Goal: Task Accomplishment & Management: Use online tool/utility

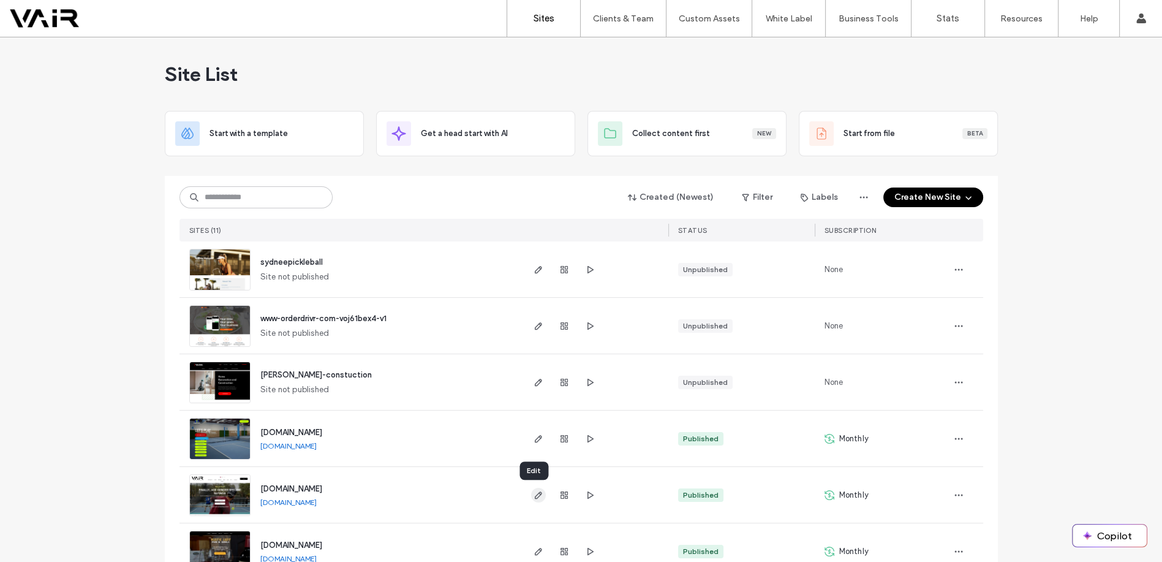
click at [535, 494] on use "button" at bounding box center [537, 494] width 7 height 7
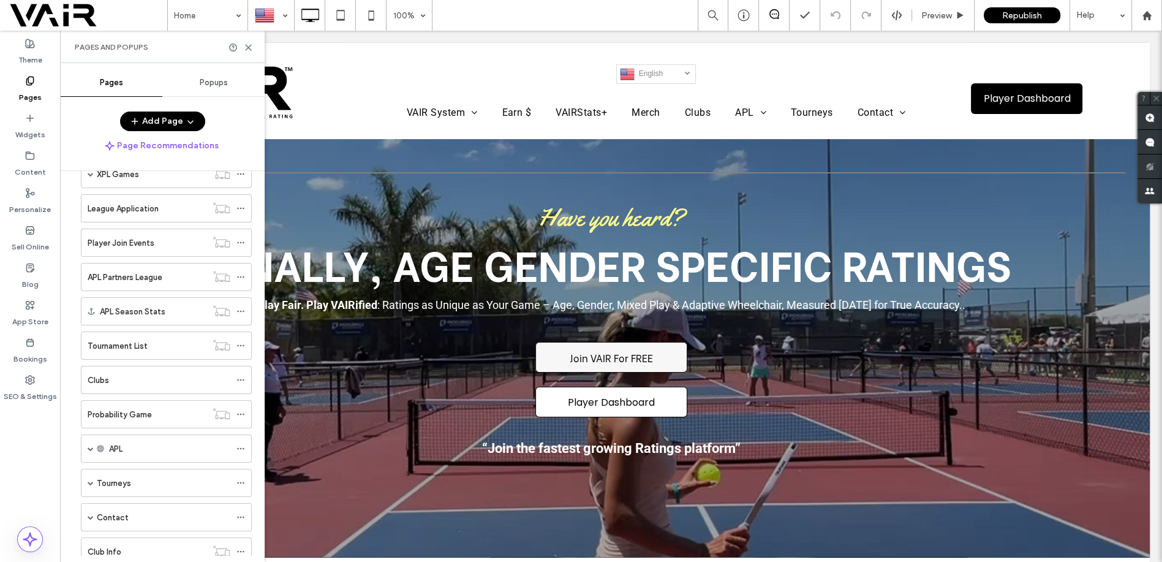
scroll to position [363, 0]
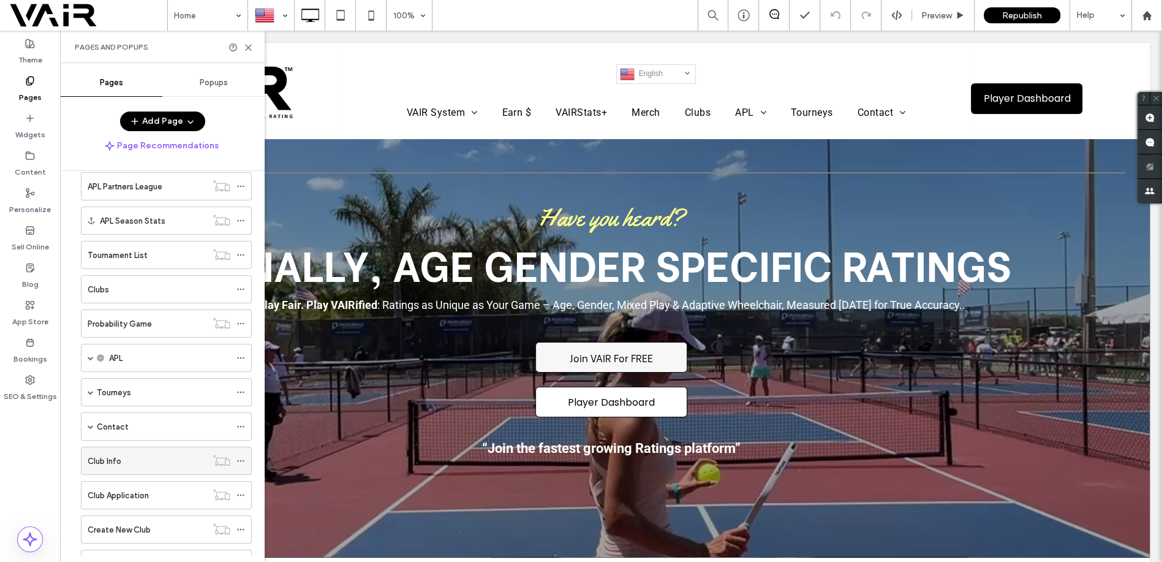
click at [133, 461] on div "Club Info" at bounding box center [147, 460] width 119 height 13
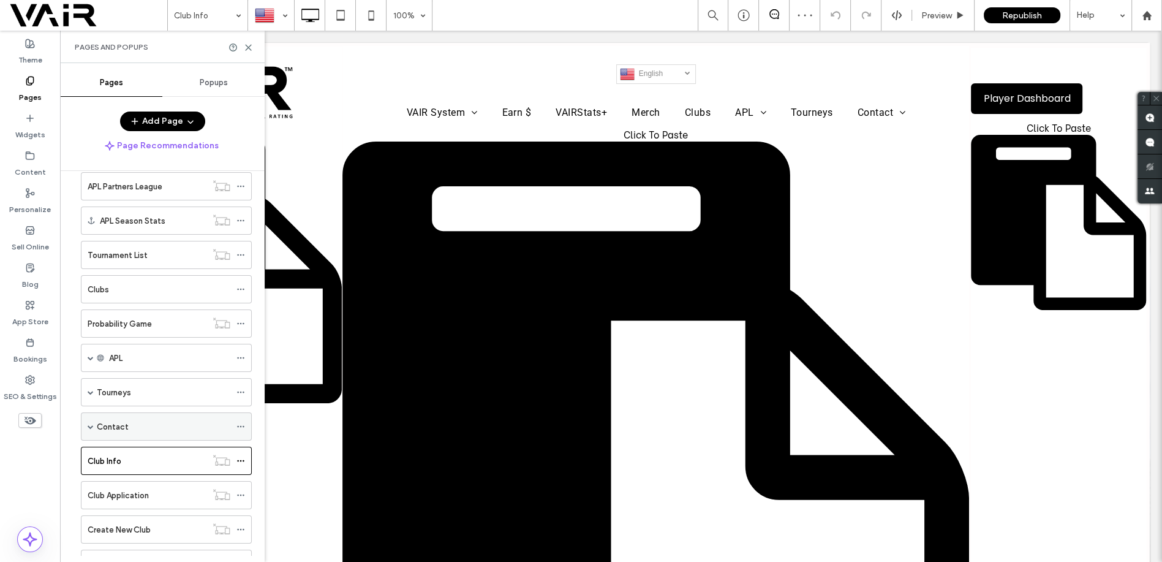
click at [146, 422] on div "Contact" at bounding box center [163, 426] width 133 height 13
click at [126, 521] on div "Club Info" at bounding box center [147, 517] width 119 height 13
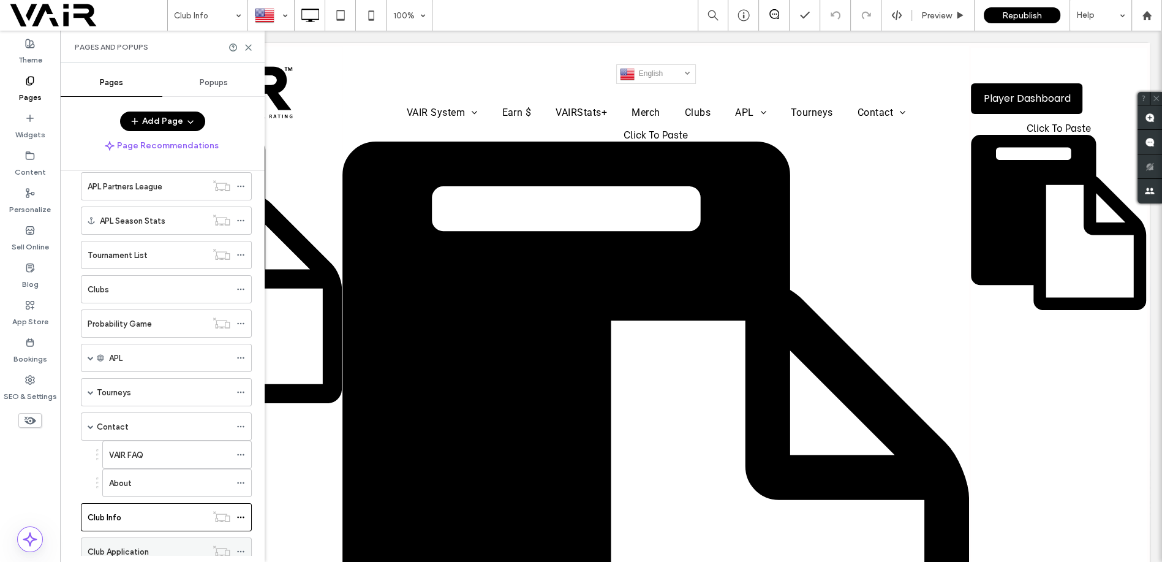
click at [148, 544] on label "Club Application" at bounding box center [118, 551] width 61 height 21
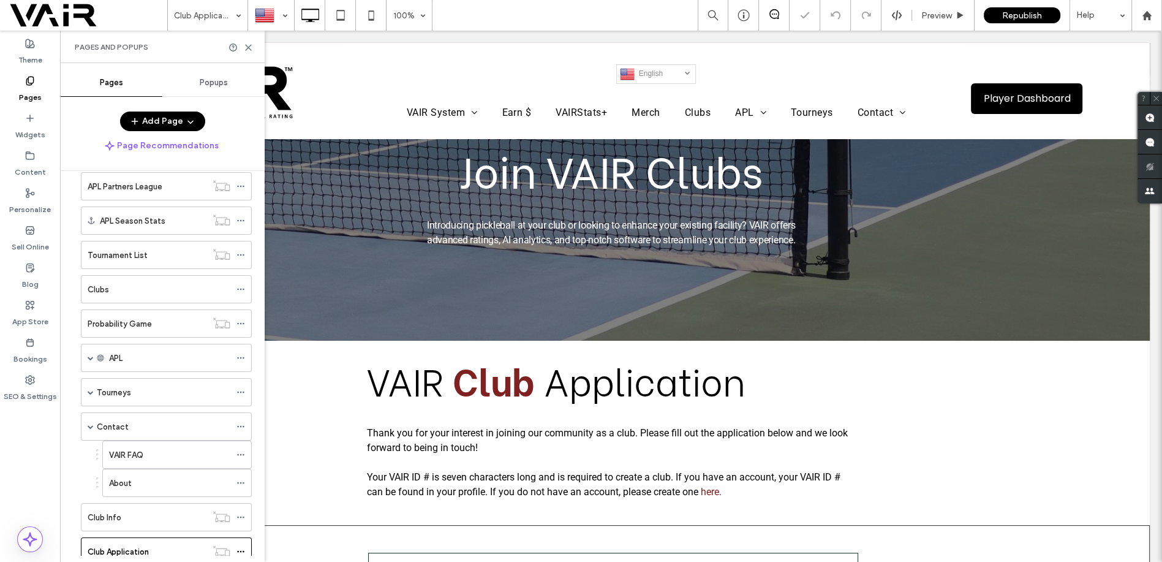
click at [151, 521] on div "Club Info" at bounding box center [147, 517] width 119 height 13
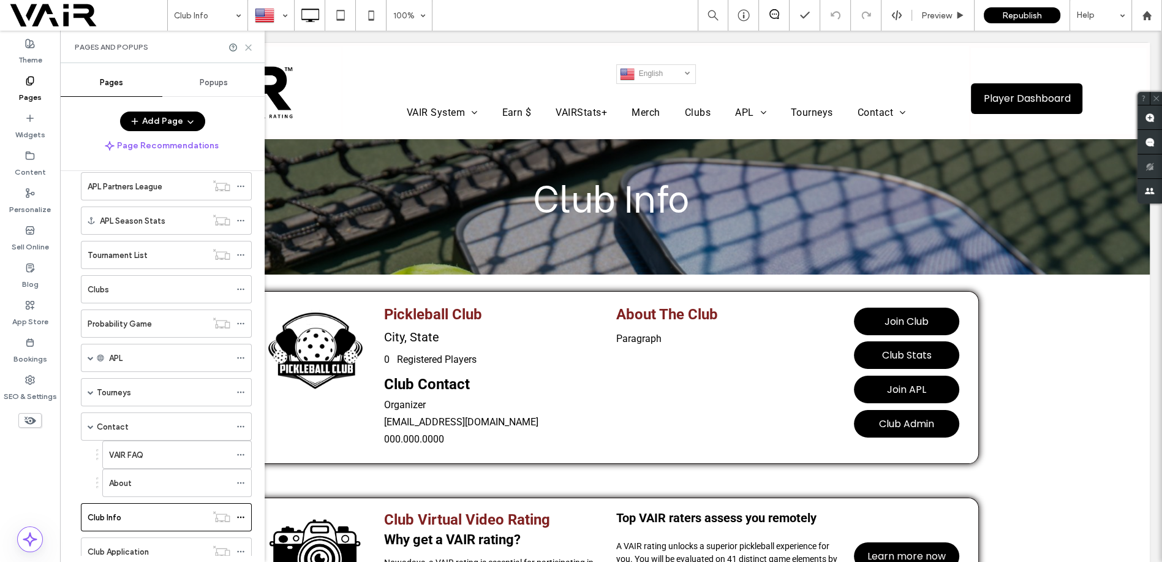
click at [246, 46] on icon at bounding box center [248, 47] width 9 height 9
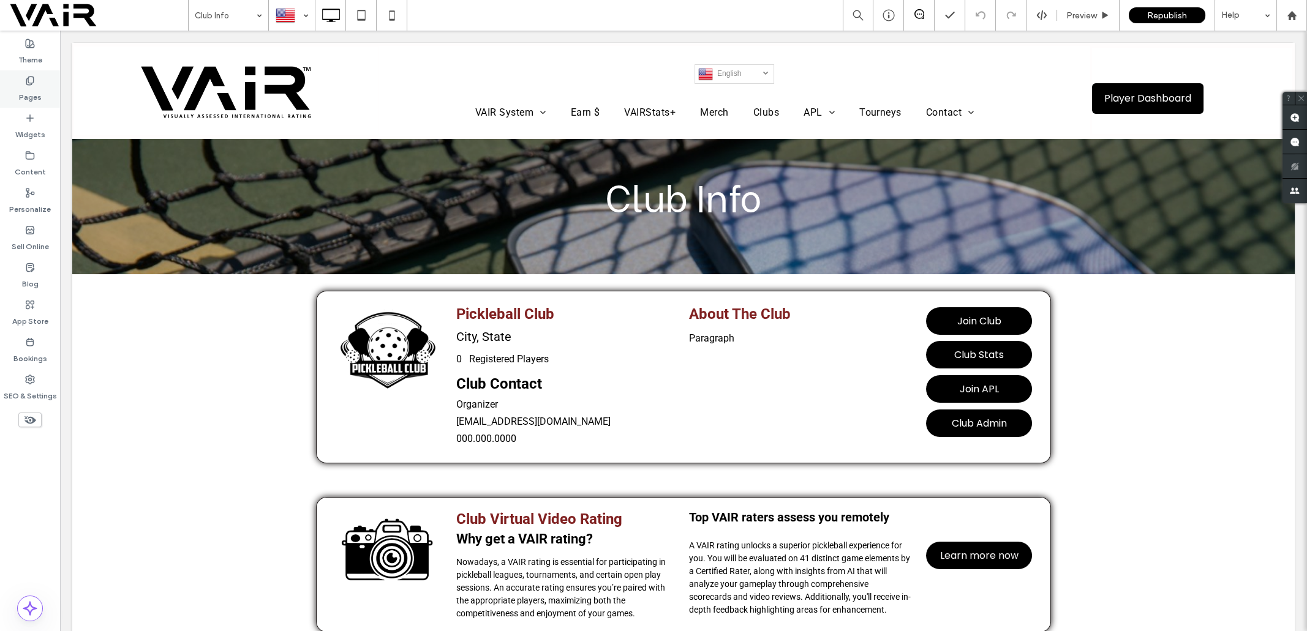
click at [29, 77] on use at bounding box center [29, 81] width 7 height 8
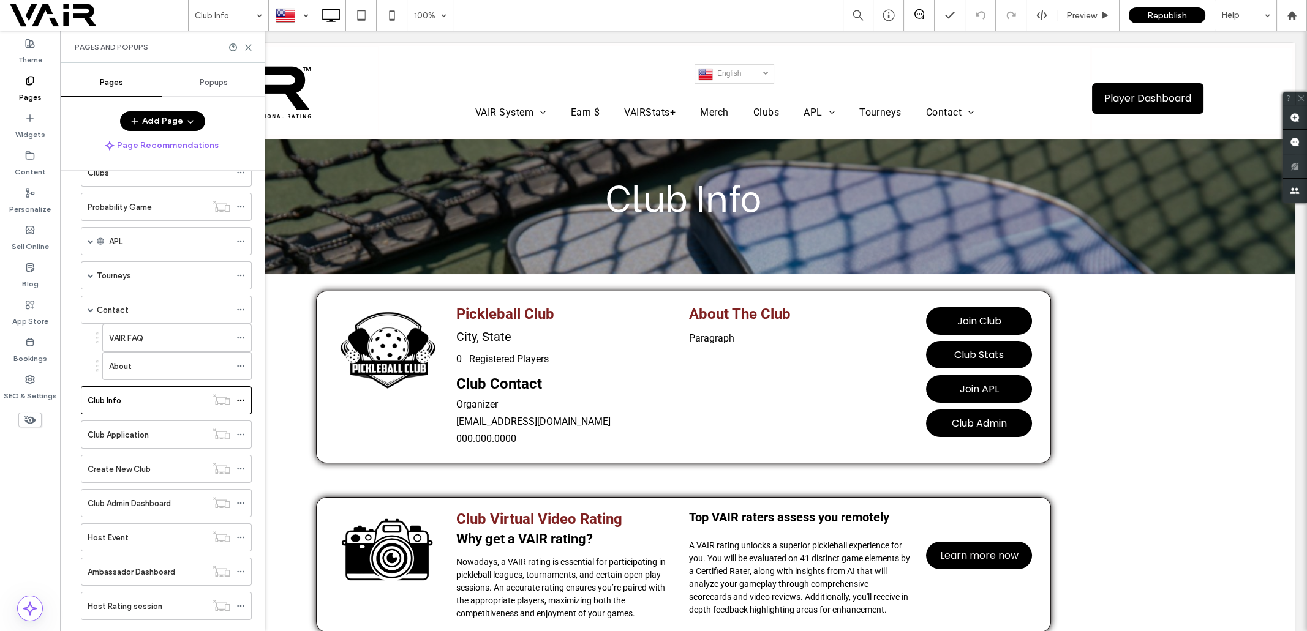
scroll to position [510, 0]
click at [149, 462] on label "Club Admin Dashboard" at bounding box center [129, 472] width 83 height 21
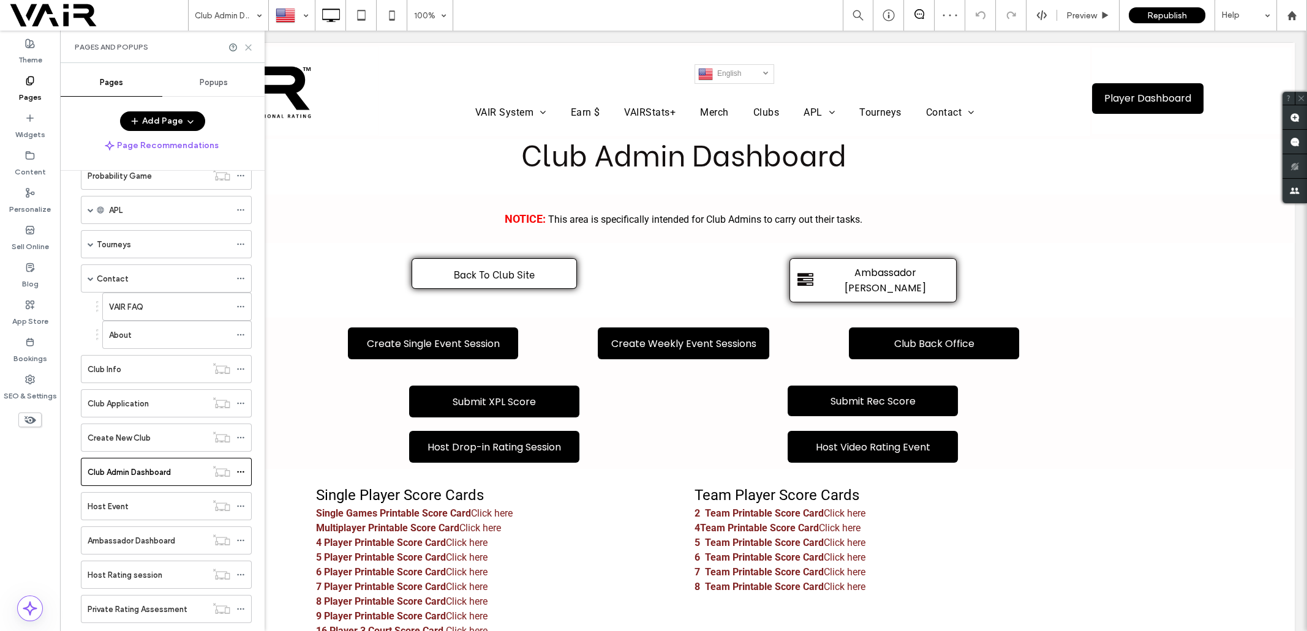
click at [248, 46] on icon at bounding box center [248, 47] width 9 height 9
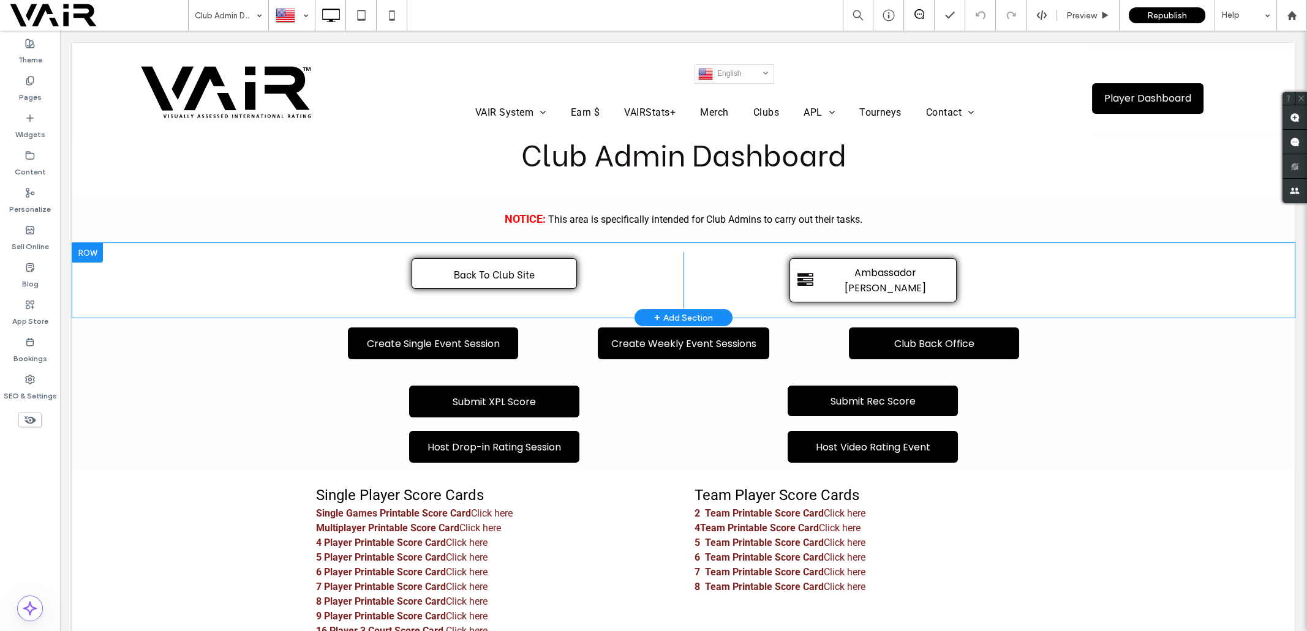
click at [97, 257] on div at bounding box center [87, 253] width 31 height 20
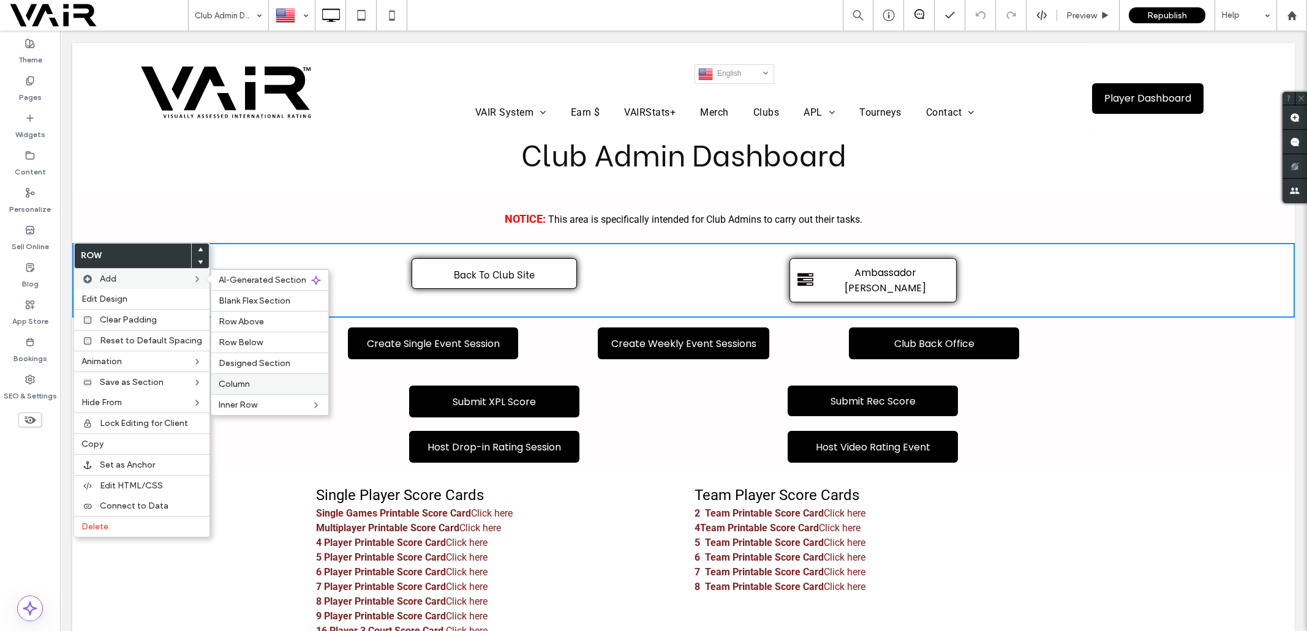
click at [247, 385] on label "Column" at bounding box center [270, 384] width 102 height 10
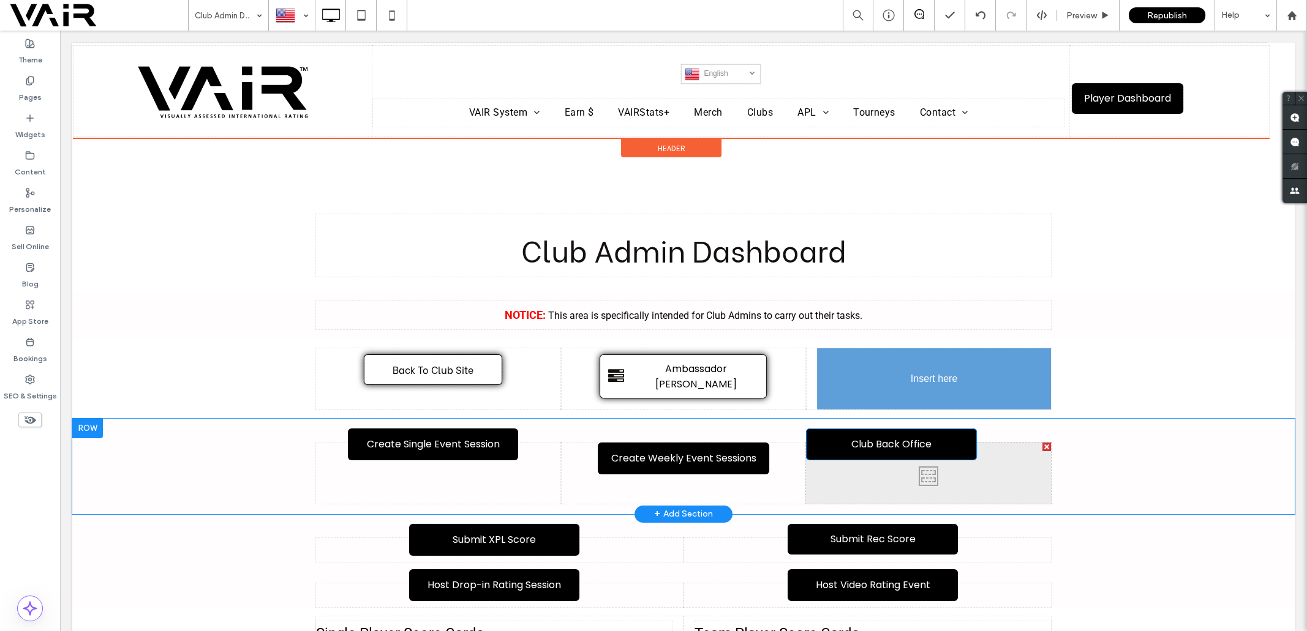
drag, startPoint x: 927, startPoint y: 347, endPoint x: 974, endPoint y: 397, distance: 69.7
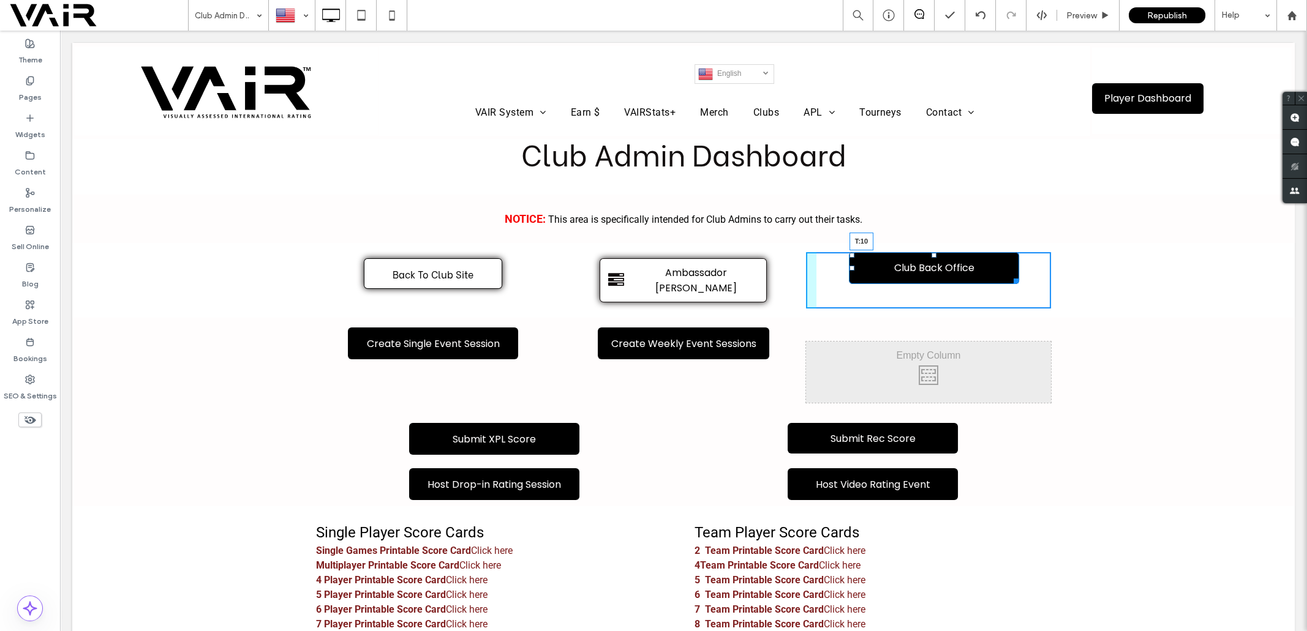
click at [928, 255] on div "Click To Paste Click To Paste Club Back Office T:10" at bounding box center [928, 280] width 245 height 56
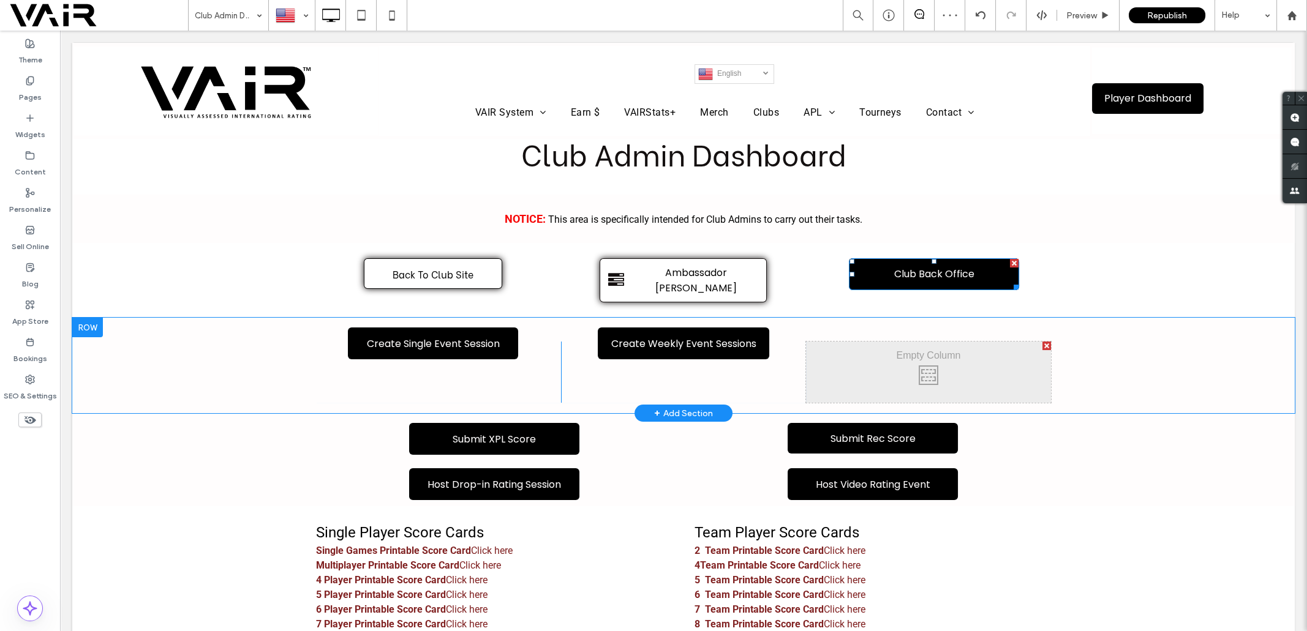
click at [1042, 342] on div at bounding box center [1046, 346] width 9 height 9
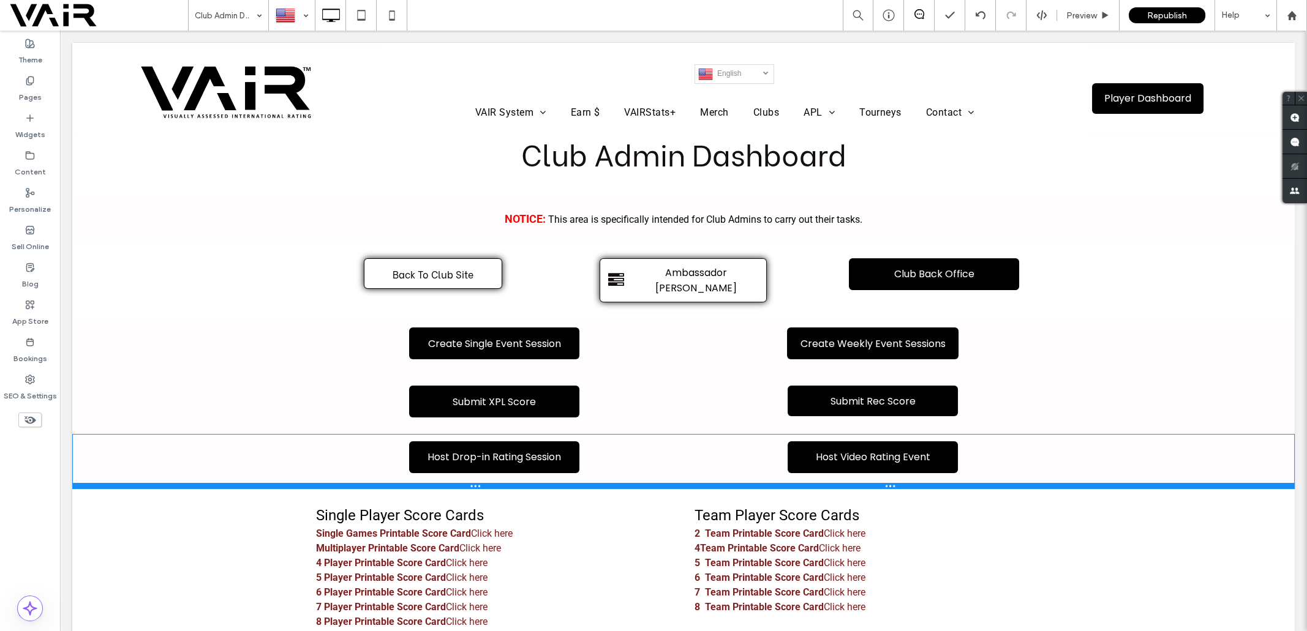
drag, startPoint x: 745, startPoint y: 453, endPoint x: 747, endPoint y: 473, distance: 20.4
click at [747, 483] on div at bounding box center [683, 486] width 1222 height 6
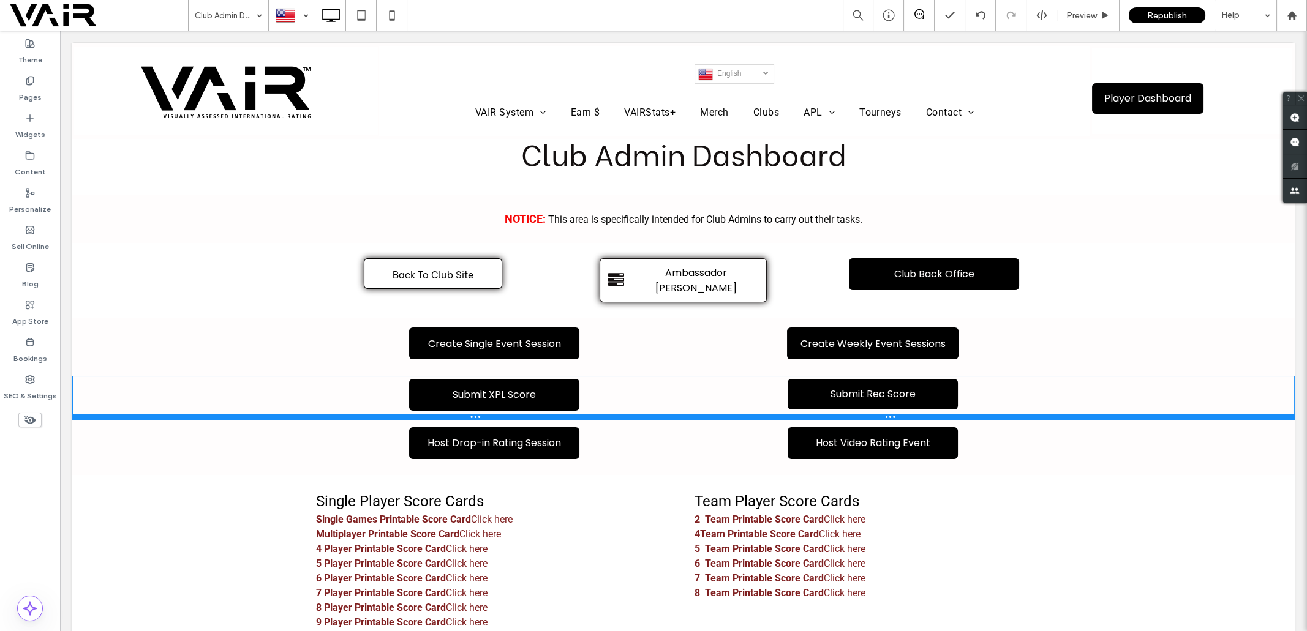
drag, startPoint x: 745, startPoint y: 418, endPoint x: 748, endPoint y: 404, distance: 14.4
click at [748, 414] on div at bounding box center [683, 417] width 1222 height 6
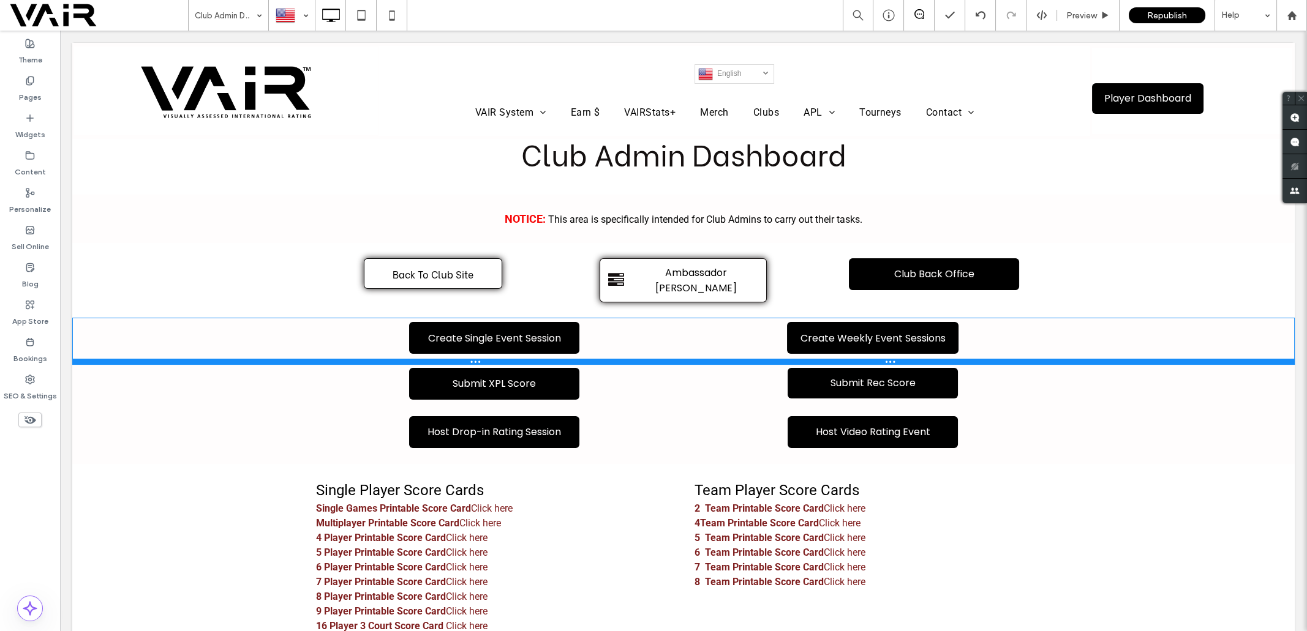
drag, startPoint x: 755, startPoint y: 357, endPoint x: 814, endPoint y: 377, distance: 62.5
click at [754, 359] on div at bounding box center [683, 362] width 1222 height 6
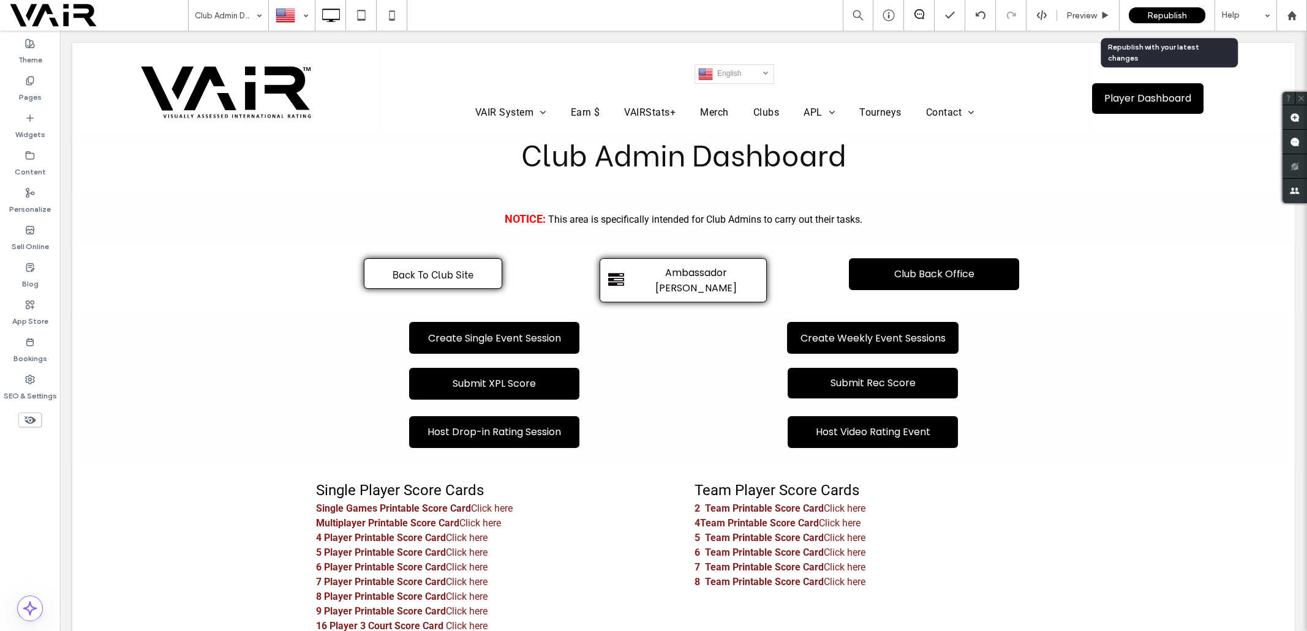
click at [1161, 16] on span "Republish" at bounding box center [1167, 15] width 40 height 10
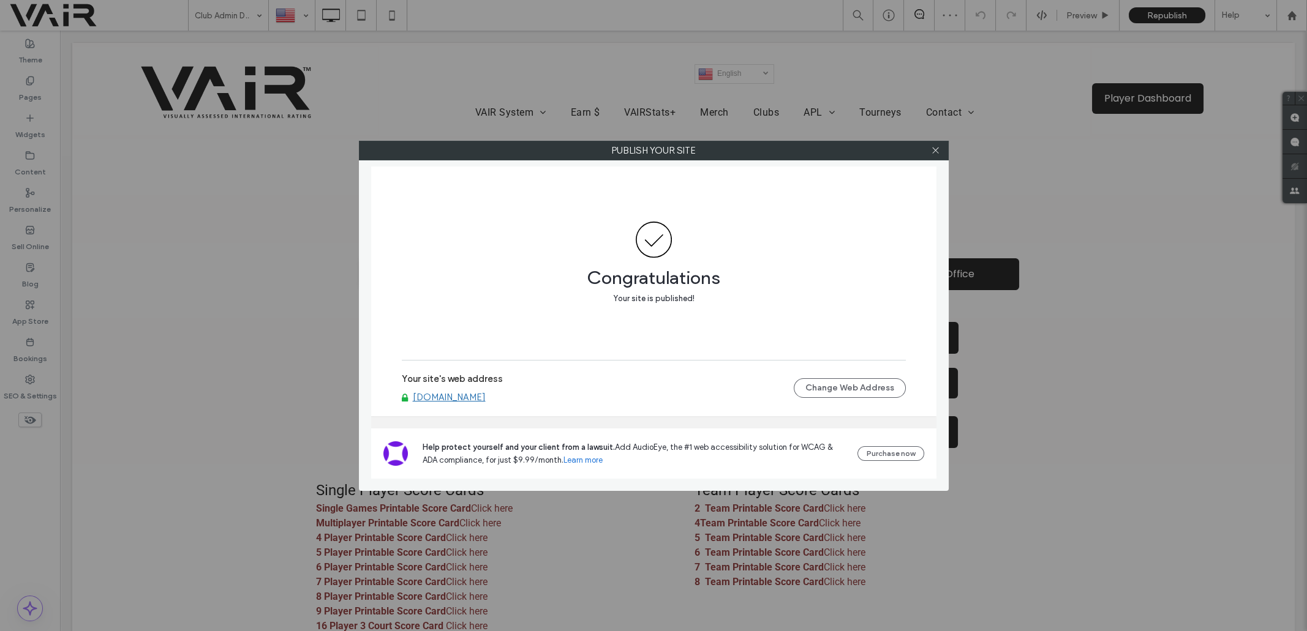
click at [942, 151] on div at bounding box center [936, 150] width 18 height 18
click at [936, 147] on icon at bounding box center [935, 150] width 9 height 9
